Goal: Navigation & Orientation: Find specific page/section

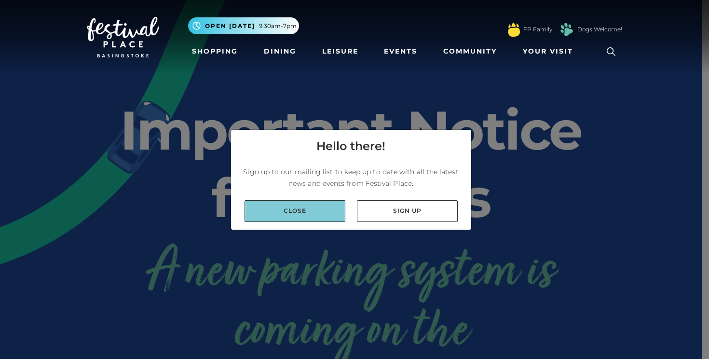
click at [307, 207] on link "Close" at bounding box center [295, 211] width 101 height 22
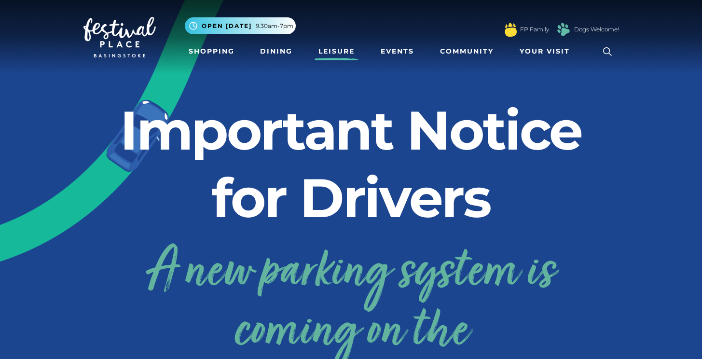
click at [320, 50] on link "Leisure" at bounding box center [336, 51] width 44 height 18
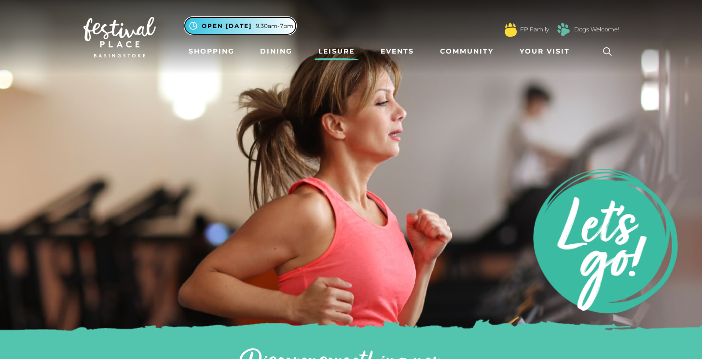
click at [275, 27] on span "9.30am-7pm" at bounding box center [275, 26] width 38 height 9
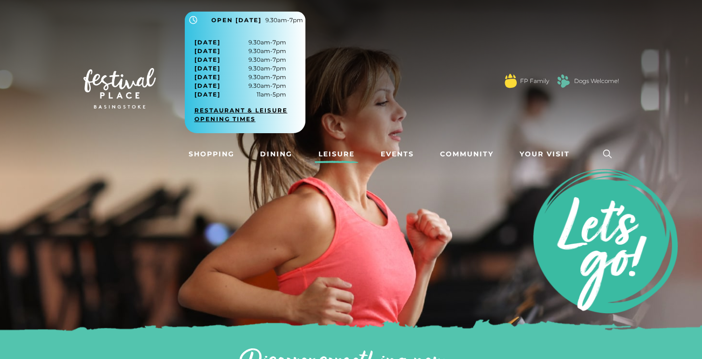
click at [229, 111] on link "Restaurant & Leisure opening times" at bounding box center [248, 114] width 109 height 17
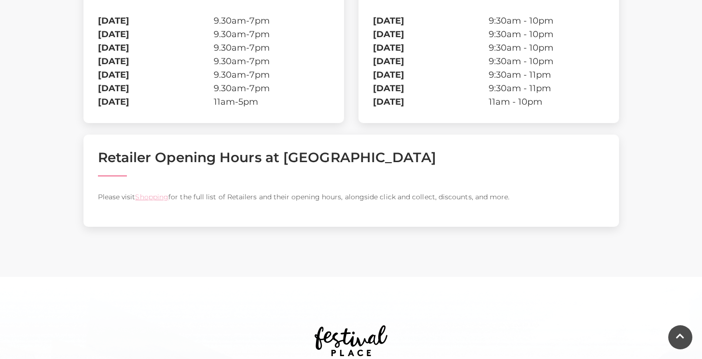
scroll to position [326, 0]
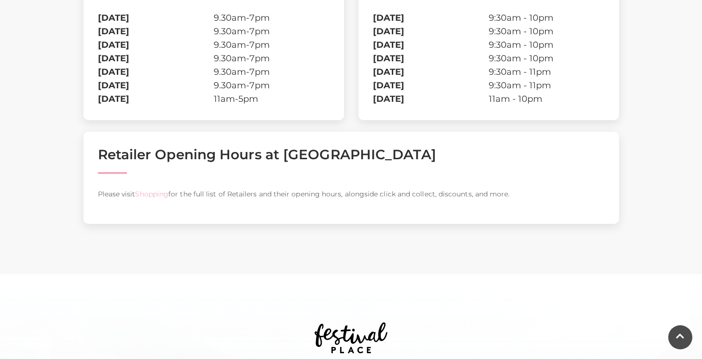
click at [164, 191] on link "Shopping" at bounding box center [151, 194] width 33 height 9
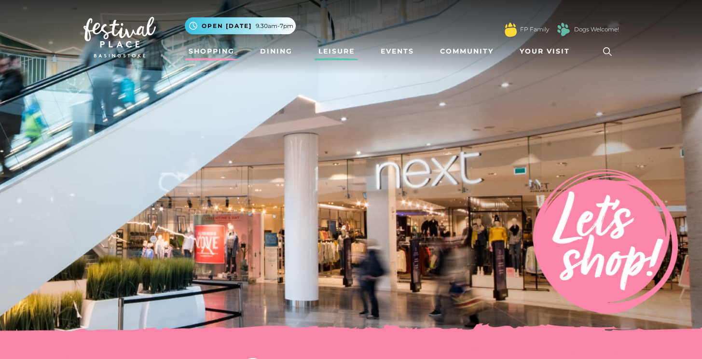
click at [327, 52] on link "Leisure" at bounding box center [336, 51] width 44 height 18
